Goal: Check status: Check status

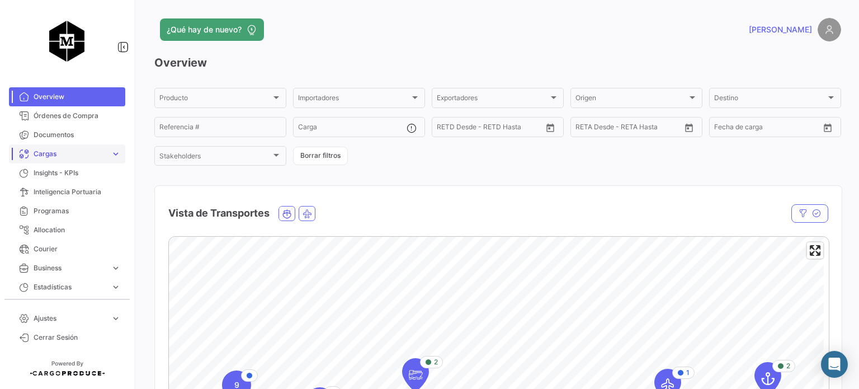
click at [92, 154] on span "Cargas" at bounding box center [70, 154] width 73 height 10
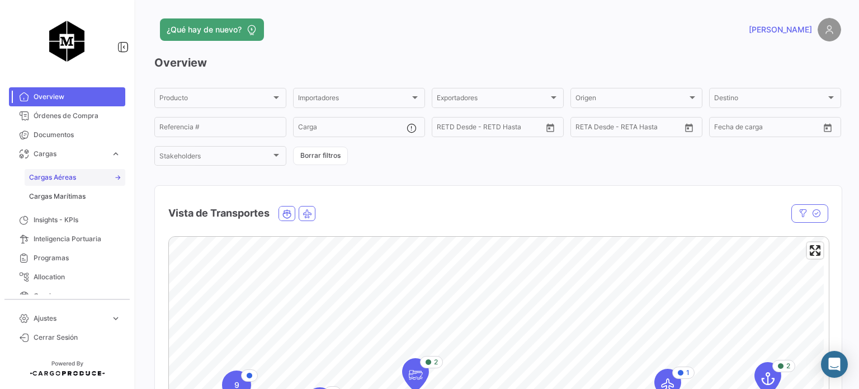
click at [91, 177] on link "Cargas Aéreas" at bounding box center [75, 177] width 101 height 17
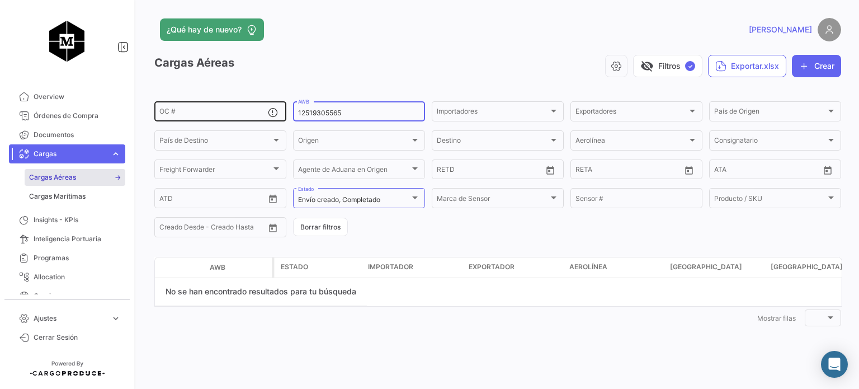
drag, startPoint x: 357, startPoint y: 114, endPoint x: 282, endPoint y: 114, distance: 75.5
click at [0, 0] on div "OC # 12519305565 AWB Importadores Importadores Exportadores Exportadores País d…" at bounding box center [0, 0] width 0 height 0
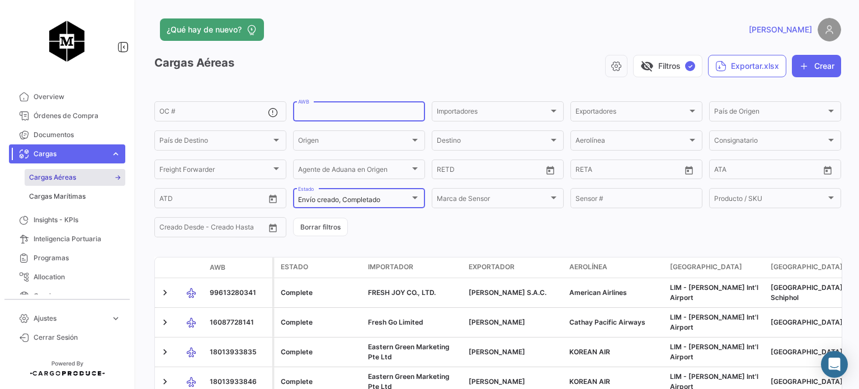
click at [410, 201] on div at bounding box center [415, 198] width 10 height 9
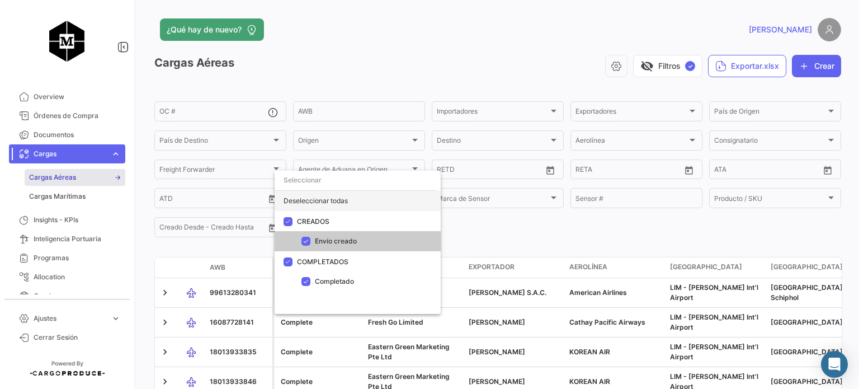
click at [345, 203] on div "Deseleccionar todas" at bounding box center [358, 201] width 166 height 20
checkbox input "false"
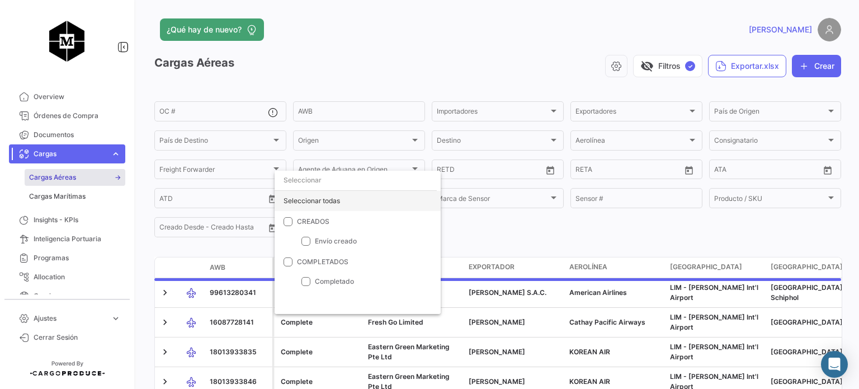
click at [323, 205] on div "Seleccionar todas" at bounding box center [358, 201] width 166 height 20
checkbox input "true"
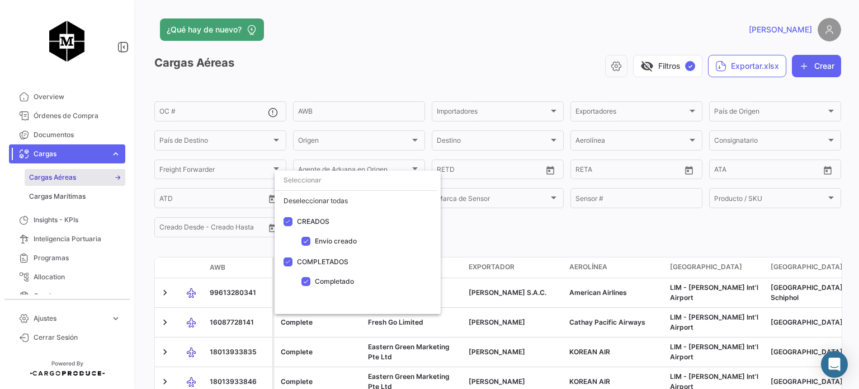
click at [483, 230] on div at bounding box center [429, 194] width 859 height 389
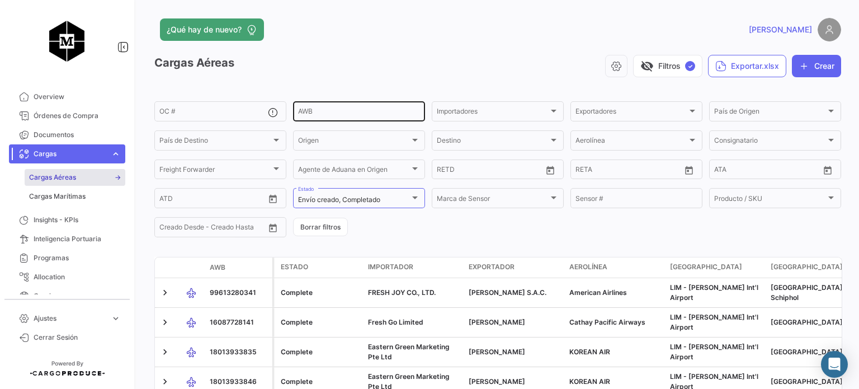
drag, startPoint x: 336, startPoint y: 107, endPoint x: 321, endPoint y: 101, distance: 15.8
click at [335, 102] on div "AWB" at bounding box center [359, 111] width 122 height 22
click at [74, 190] on link "Cargas Marítimas" at bounding box center [75, 196] width 101 height 17
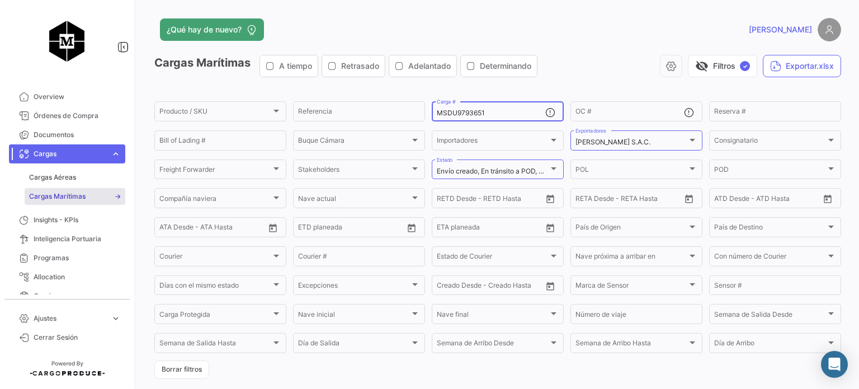
drag, startPoint x: 506, startPoint y: 118, endPoint x: 470, endPoint y: 107, distance: 37.5
click at [437, 115] on div "MSDU9793651 Carga #" at bounding box center [491, 111] width 109 height 22
click at [489, 111] on input "MSDU9793651" at bounding box center [491, 113] width 109 height 8
drag, startPoint x: 493, startPoint y: 108, endPoint x: 443, endPoint y: 121, distance: 51.6
click at [443, 121] on mat-form-field "MSDU9793651 Carga #" at bounding box center [498, 111] width 132 height 23
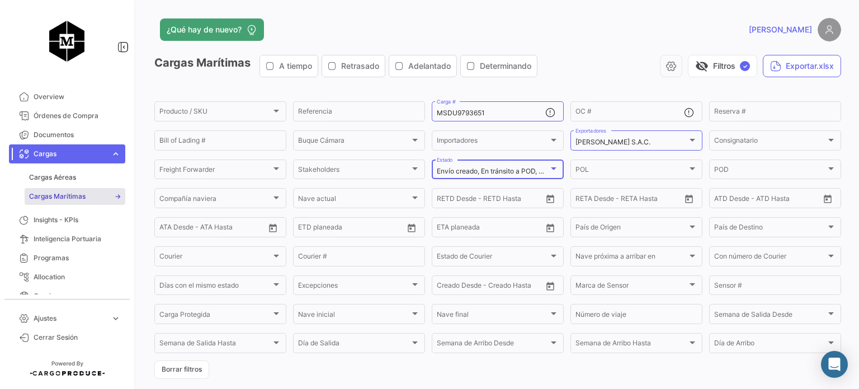
click at [535, 169] on span "Envío creado, En tránsito a POD, Nave arribada a POD, Descargado en POT, Descar…" at bounding box center [608, 171] width 342 height 8
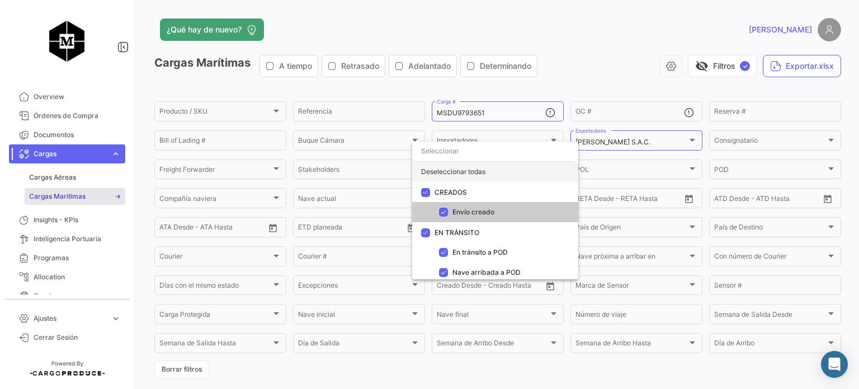
click at [450, 172] on div "Deseleccionar todas" at bounding box center [495, 172] width 166 height 20
checkbox input "false"
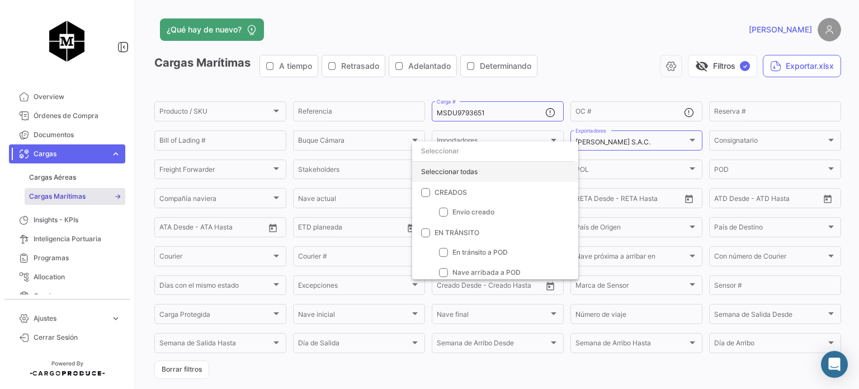
click at [463, 173] on div "Seleccionar todas" at bounding box center [495, 172] width 166 height 20
checkbox input "true"
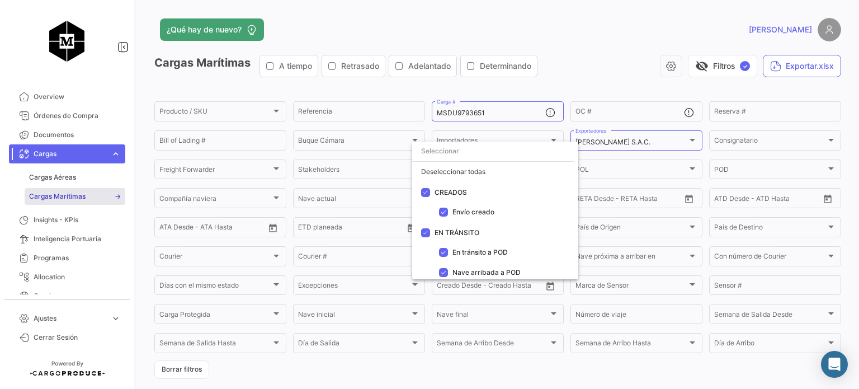
scroll to position [103, 0]
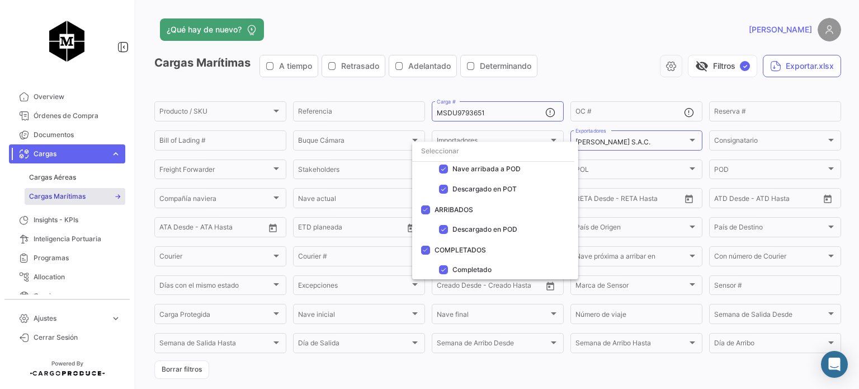
click at [582, 82] on div at bounding box center [429, 194] width 859 height 389
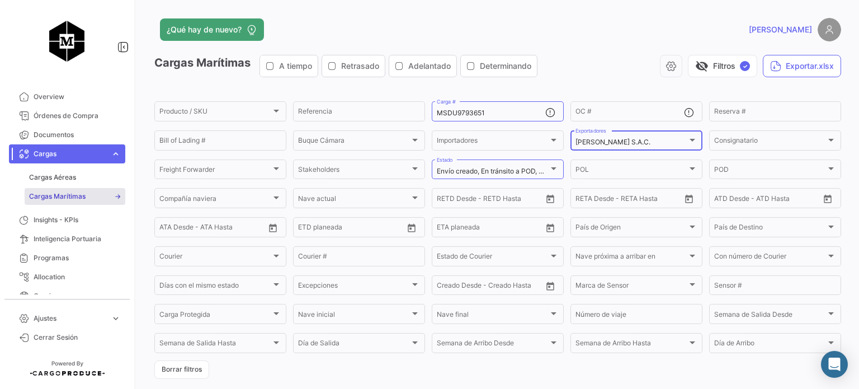
click at [691, 142] on div at bounding box center [692, 139] width 10 height 9
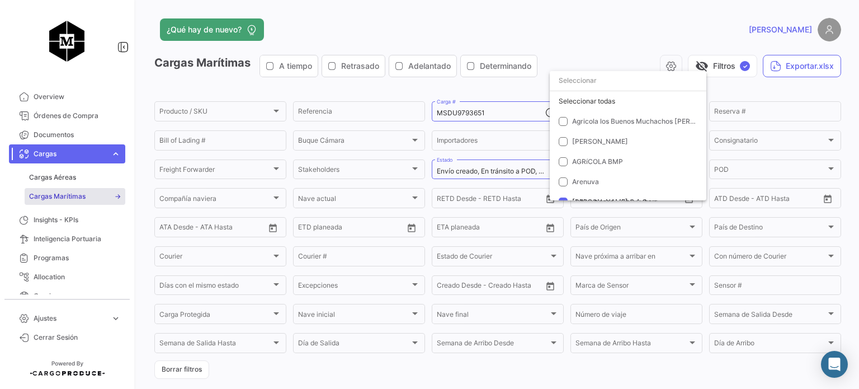
scroll to position [72, 0]
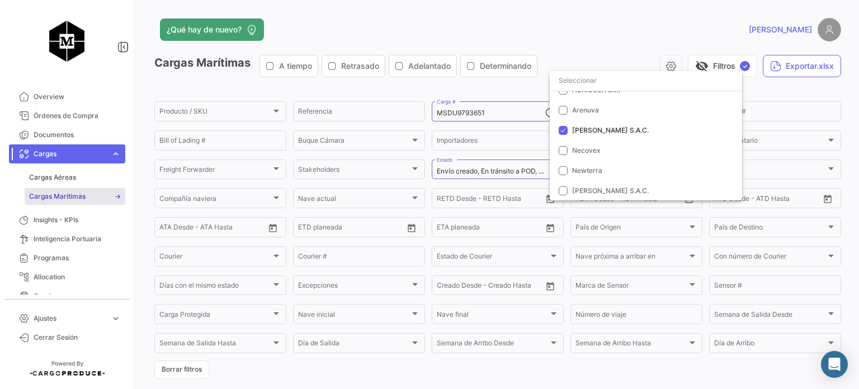
click at [597, 47] on div at bounding box center [429, 194] width 859 height 389
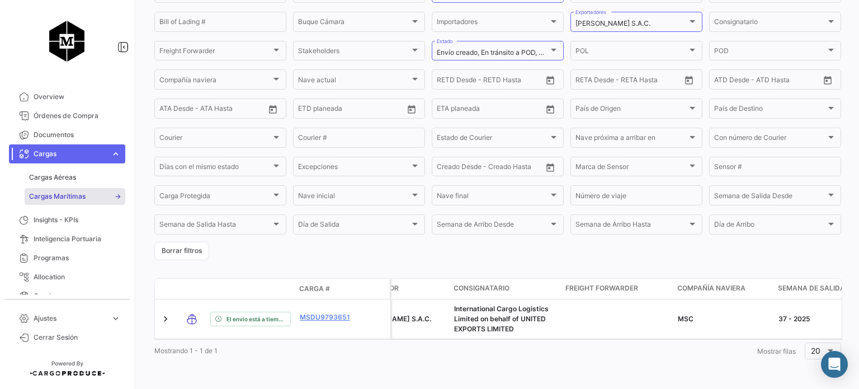
scroll to position [0, 0]
